Goal: Check status: Check status

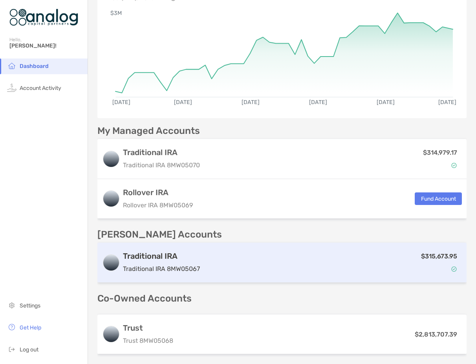
scroll to position [196, 0]
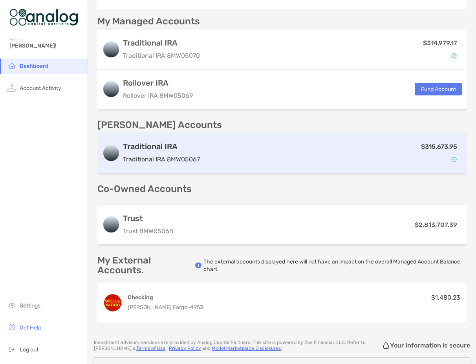
click at [287, 153] on div "$315,673.95" at bounding box center [332, 153] width 259 height 23
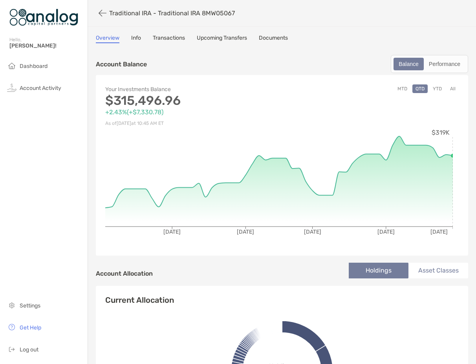
click at [400, 90] on button "MTD" at bounding box center [402, 88] width 16 height 9
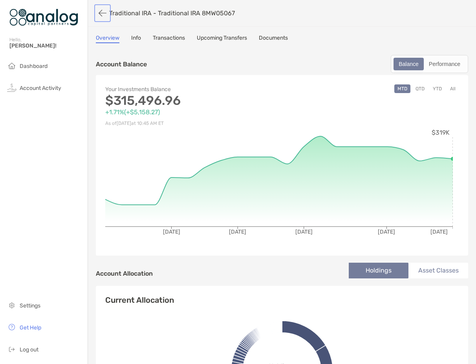
click at [104, 13] on button "button" at bounding box center [102, 13] width 13 height 15
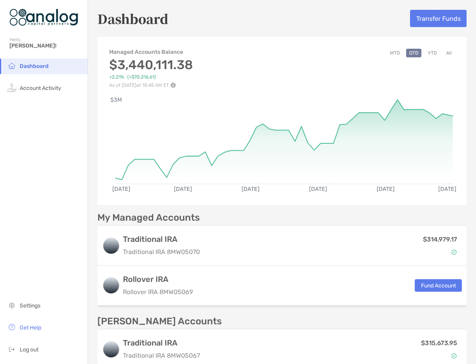
click at [392, 52] on button "MTD" at bounding box center [395, 53] width 16 height 9
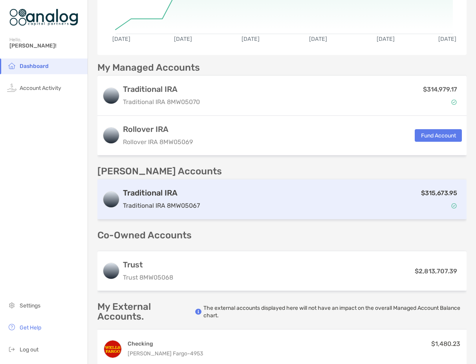
scroll to position [236, 0]
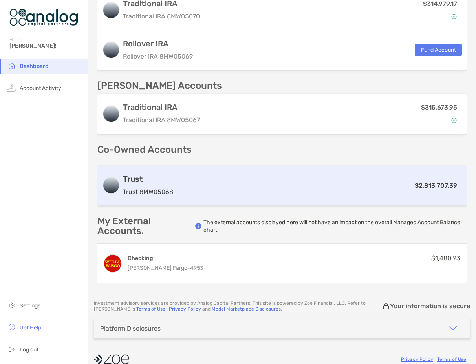
click at [250, 195] on div "Trust Trust 8MW05068 $2,813,707.39" at bounding box center [281, 186] width 369 height 40
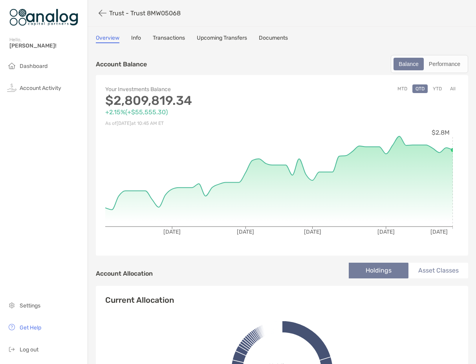
click at [397, 89] on button "MTD" at bounding box center [402, 88] width 16 height 9
